Goal: Check status: Check status

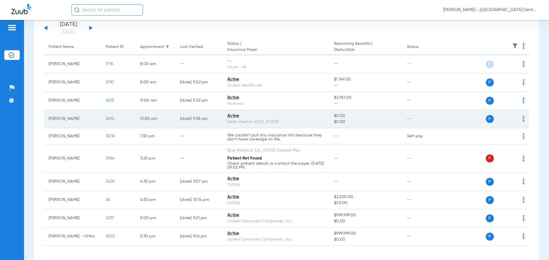
scroll to position [62, 0]
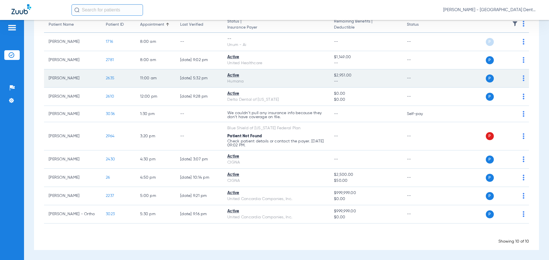
click at [76, 78] on td "[PERSON_NAME]" at bounding box center [72, 78] width 57 height 18
click at [113, 77] on span "2635" at bounding box center [110, 78] width 9 height 4
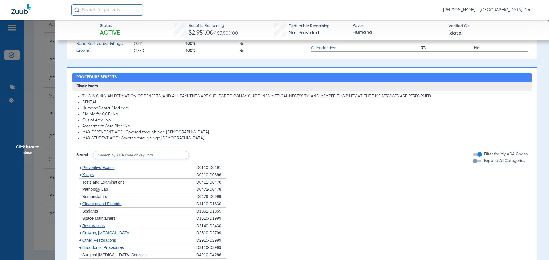
scroll to position [286, 0]
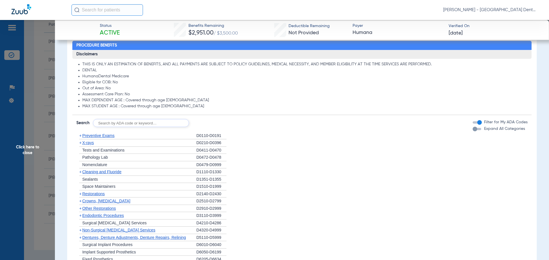
click at [88, 144] on span "X-rays" at bounding box center [87, 143] width 11 height 5
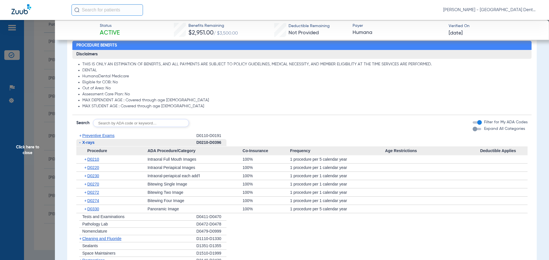
click at [95, 137] on span "Preventive Exams" at bounding box center [98, 135] width 32 height 5
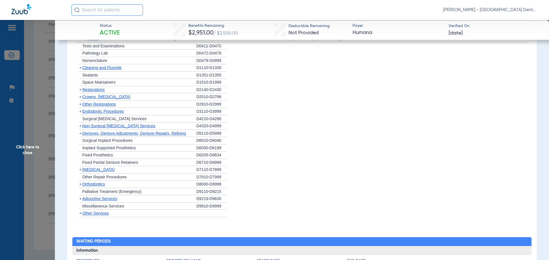
scroll to position [515, 0]
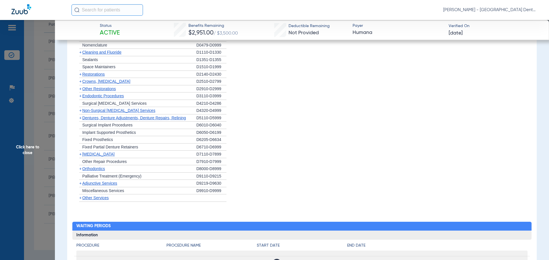
click at [99, 154] on span "[MEDICAL_DATA]" at bounding box center [98, 154] width 32 height 5
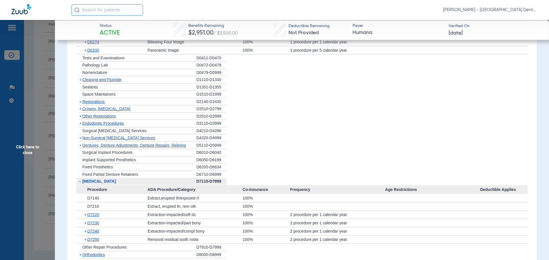
scroll to position [457, 0]
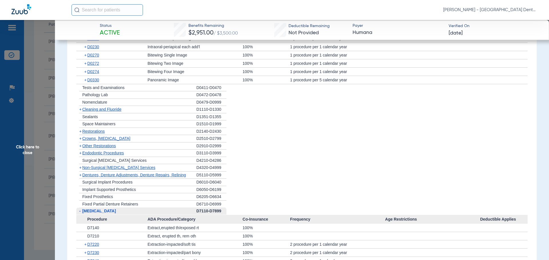
click at [98, 130] on span "Restorations" at bounding box center [93, 131] width 23 height 5
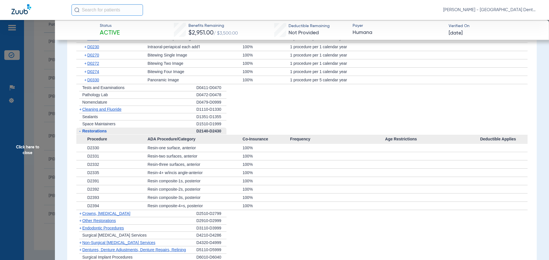
click at [113, 110] on span "Cleaning and Fluoride" at bounding box center [101, 109] width 39 height 5
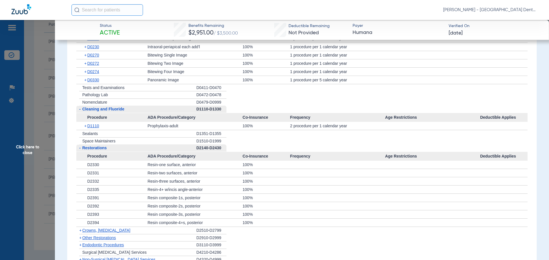
click at [114, 108] on span "Cleaning and Fluoride" at bounding box center [103, 109] width 42 height 5
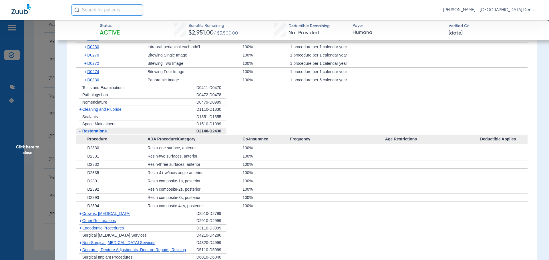
click at [98, 132] on span "Restorations" at bounding box center [94, 131] width 25 height 5
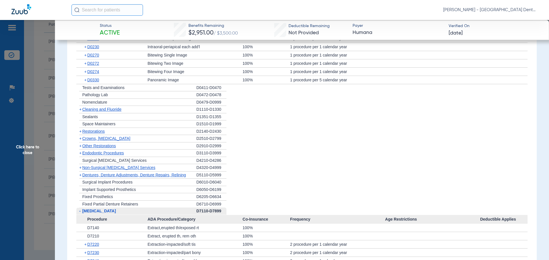
click at [112, 139] on span "Crowns, [MEDICAL_DATA]" at bounding box center [106, 138] width 48 height 5
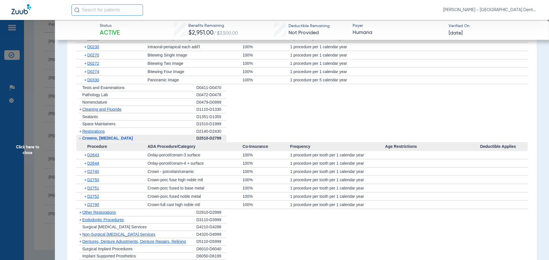
click at [20, 144] on span "Click here to close" at bounding box center [27, 150] width 55 height 260
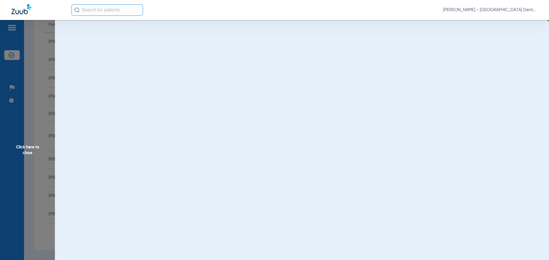
scroll to position [0, 0]
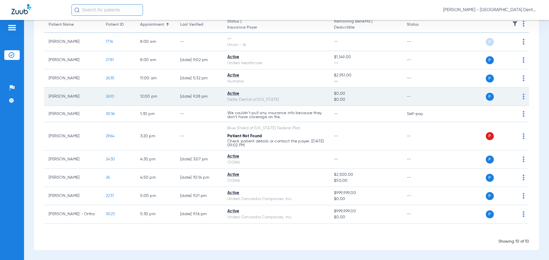
click at [63, 97] on td "[PERSON_NAME]" at bounding box center [72, 97] width 57 height 18
click at [108, 96] on span "2610" at bounding box center [110, 97] width 8 height 4
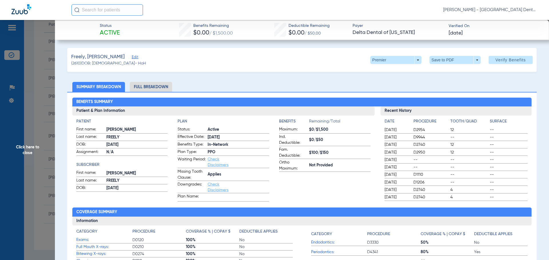
click at [155, 89] on li "Full Breakdown" at bounding box center [151, 87] width 42 height 10
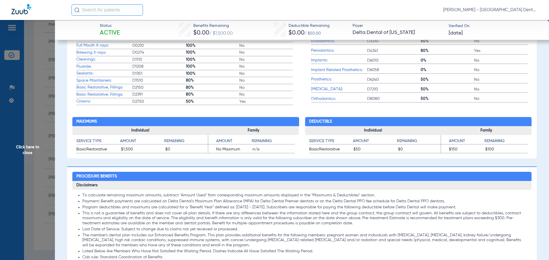
scroll to position [172, 0]
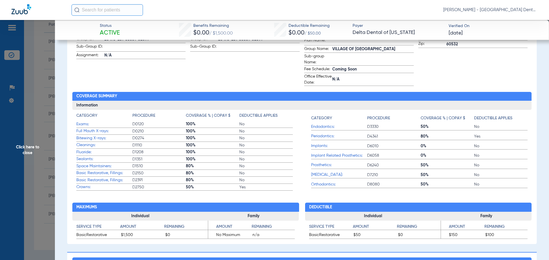
click at [359, 132] on app-coverage-list-item "Endodontics: D3330 50% No" at bounding box center [419, 128] width 217 height 10
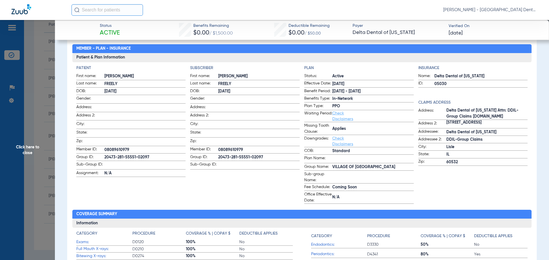
scroll to position [29, 0]
